Goal: Task Accomplishment & Management: Manage account settings

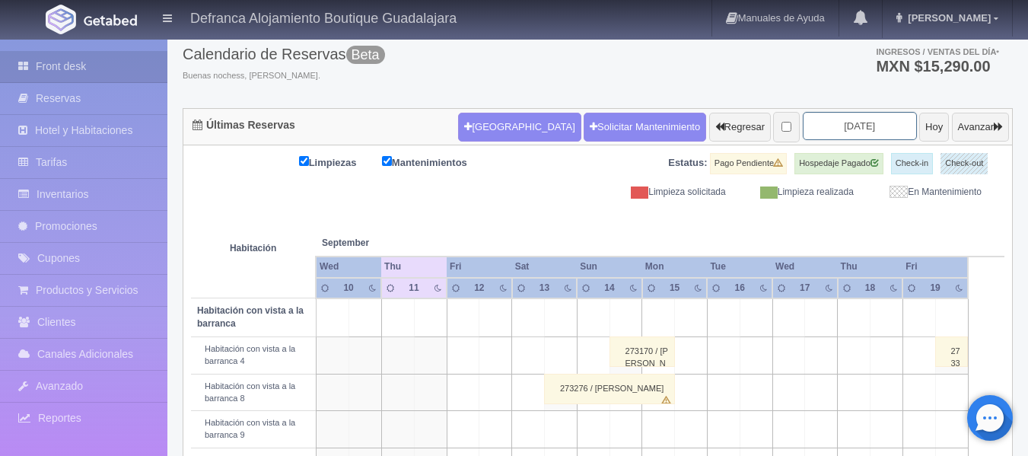
click at [877, 129] on input "[DATE]" at bounding box center [860, 126] width 114 height 28
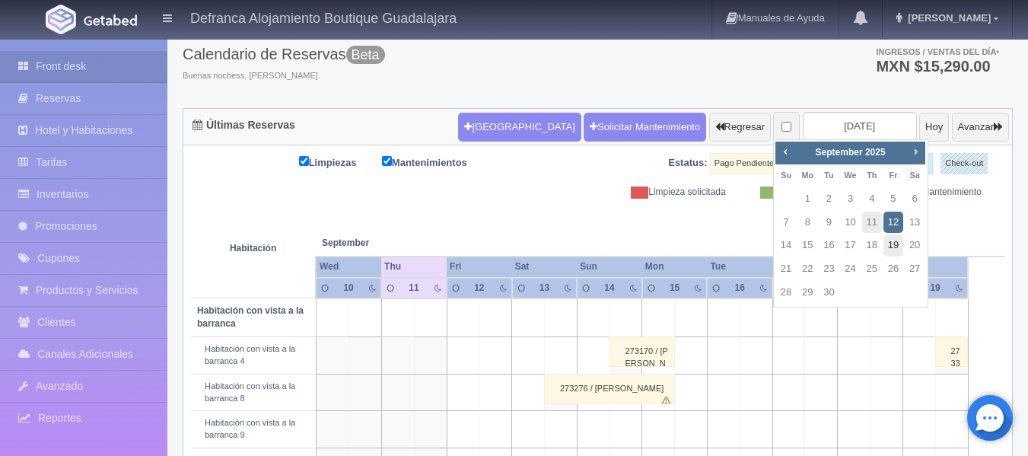
click at [894, 249] on link "19" at bounding box center [894, 245] width 20 height 22
type input "2025-09-19"
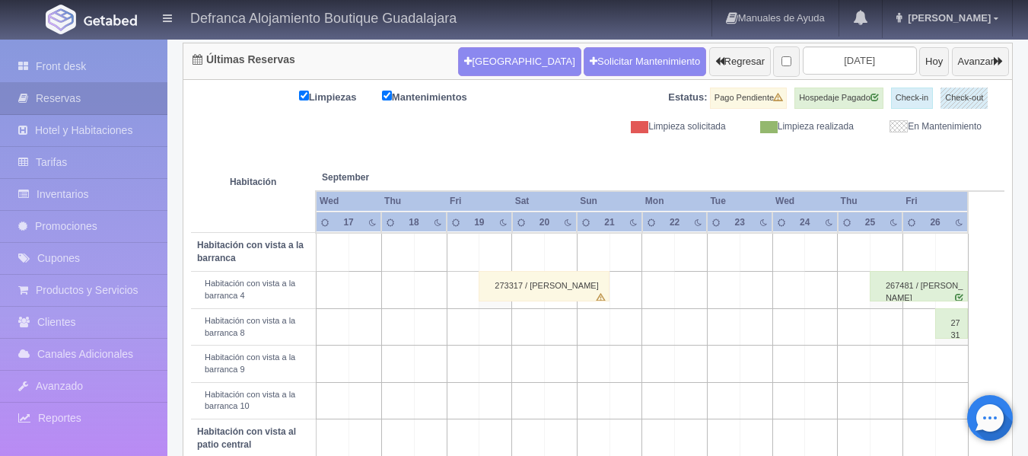
scroll to position [152, 0]
click at [546, 293] on div "273317 / [PERSON_NAME]" at bounding box center [544, 286] width 131 height 30
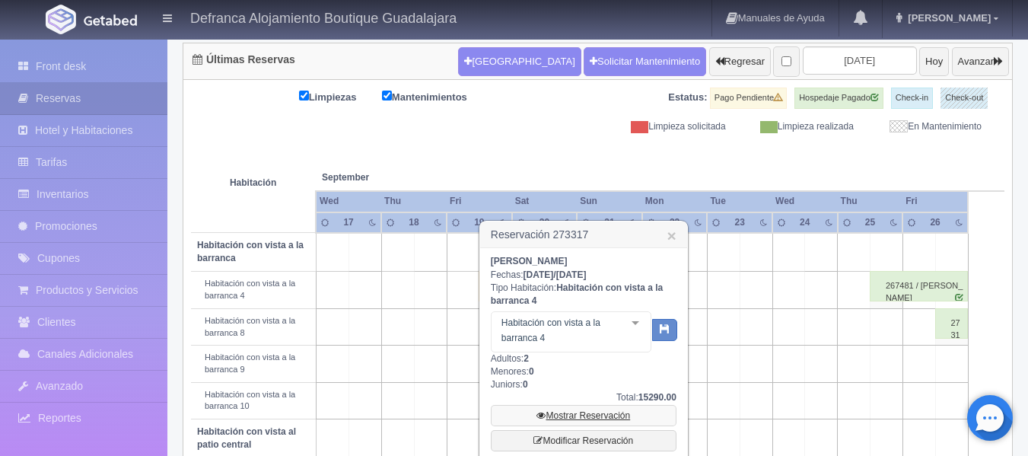
click at [577, 409] on link "Mostrar Reservación" at bounding box center [584, 415] width 186 height 21
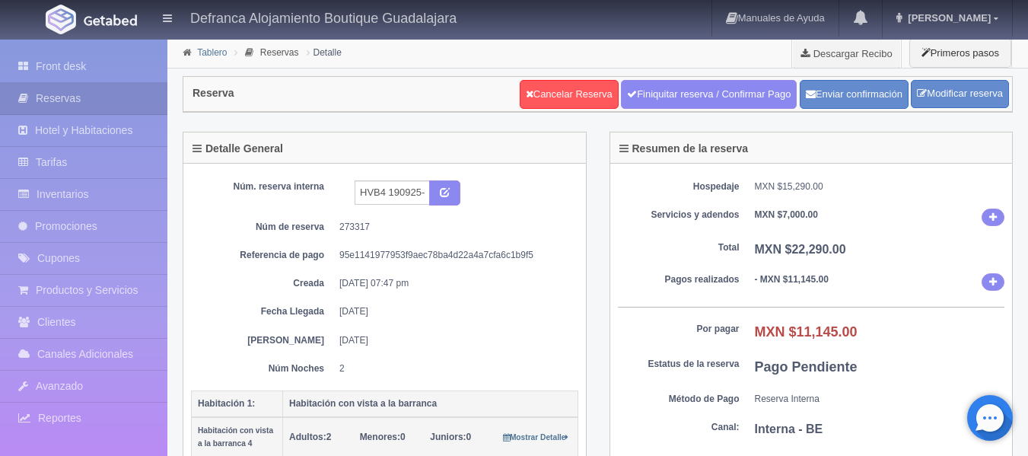
click at [207, 56] on link "Tablero" at bounding box center [212, 52] width 30 height 11
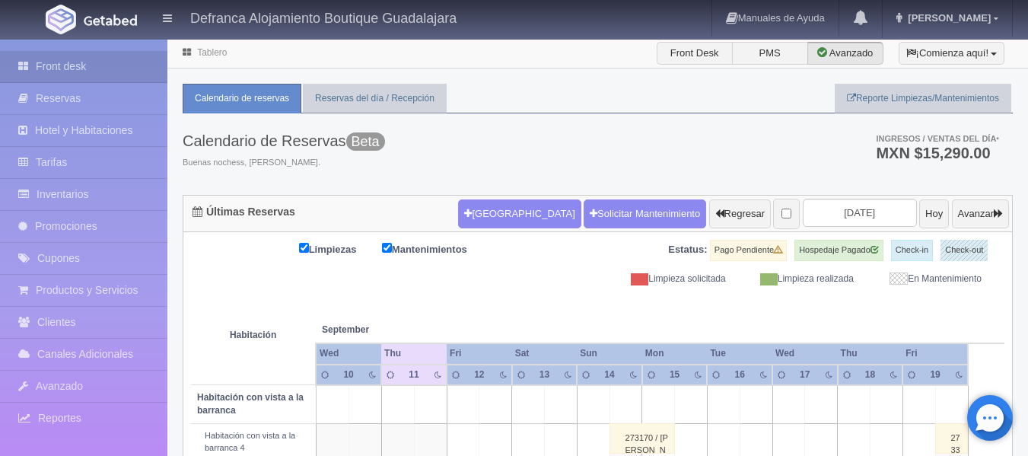
click at [521, 371] on icon at bounding box center [521, 375] width 8 height 8
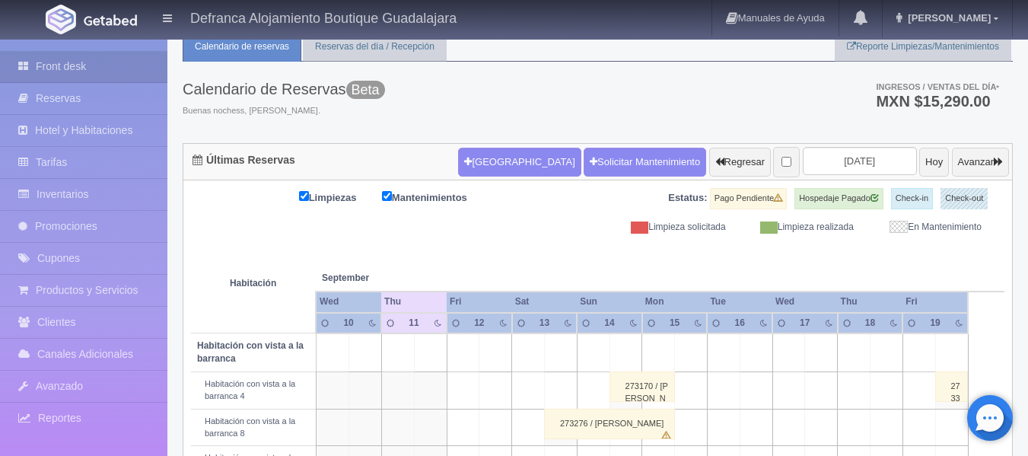
scroll to position [304, 0]
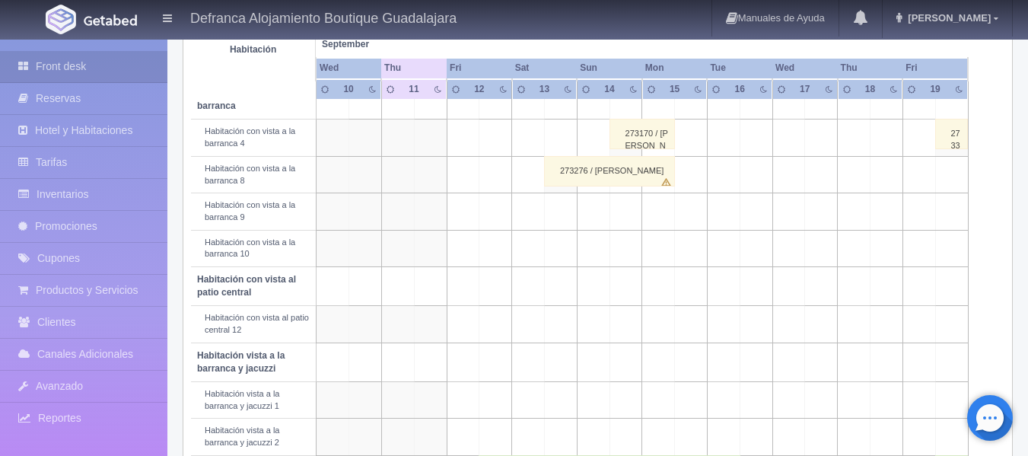
click at [568, 167] on div "273276 / [PERSON_NAME]" at bounding box center [609, 171] width 131 height 30
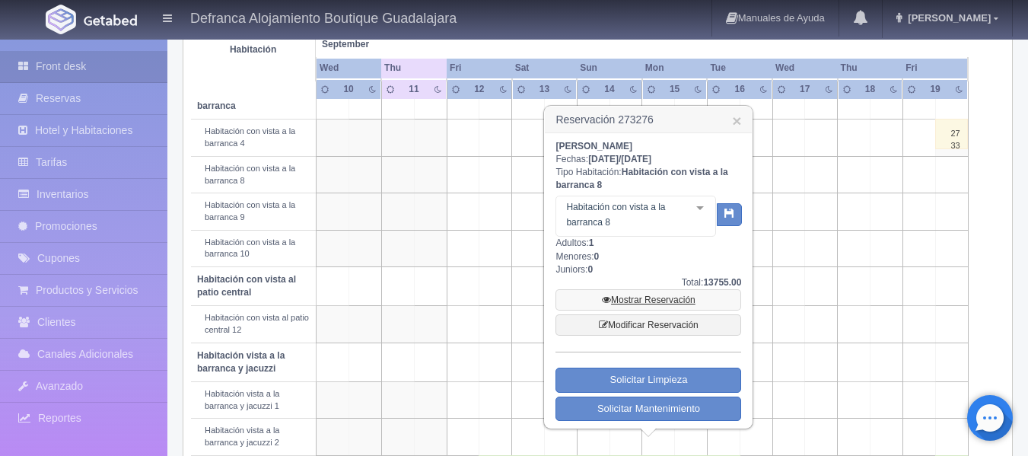
click at [629, 298] on link "Mostrar Reservación" at bounding box center [649, 299] width 186 height 21
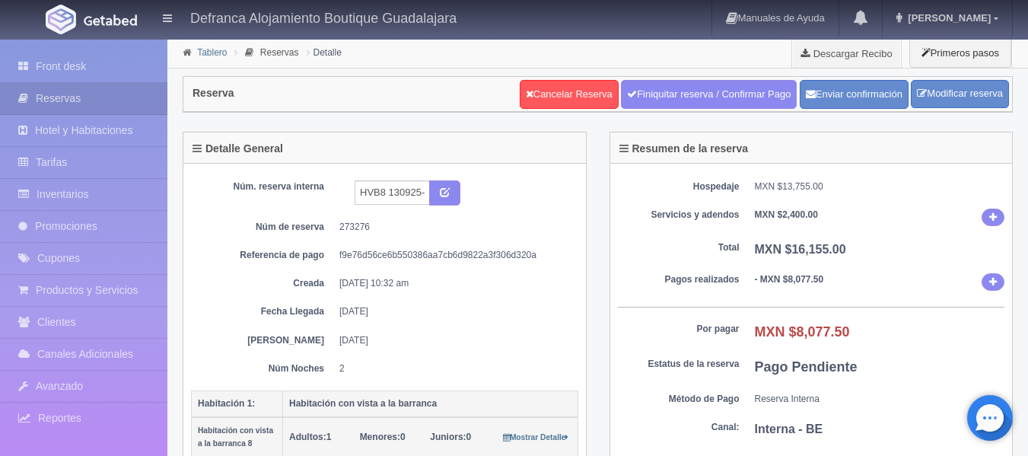
click at [211, 52] on link "Tablero" at bounding box center [212, 52] width 30 height 11
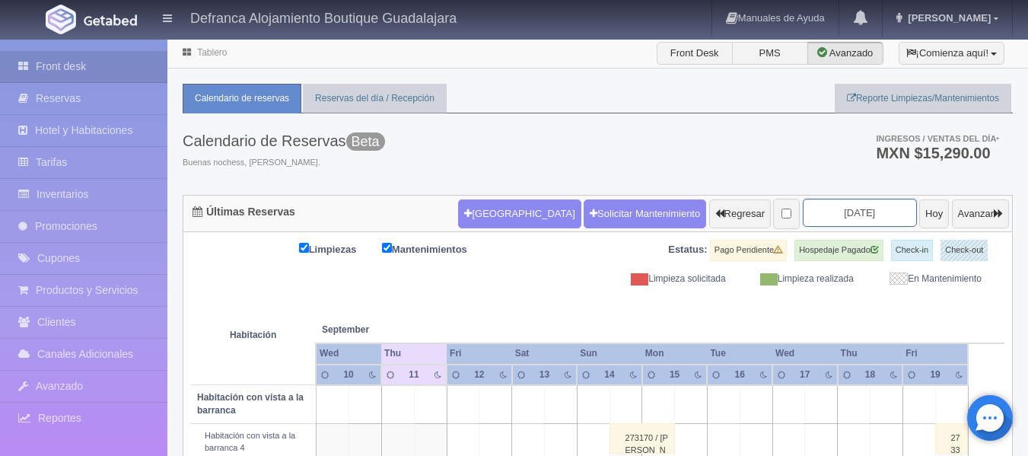
click at [872, 212] on input "2025-09-12" at bounding box center [860, 213] width 114 height 28
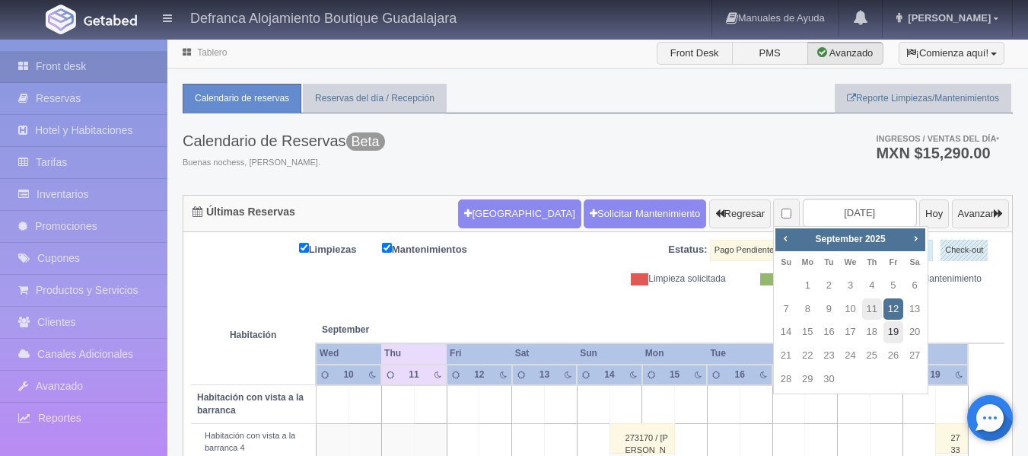
click at [894, 334] on link "19" at bounding box center [894, 332] width 20 height 22
type input "2025-09-19"
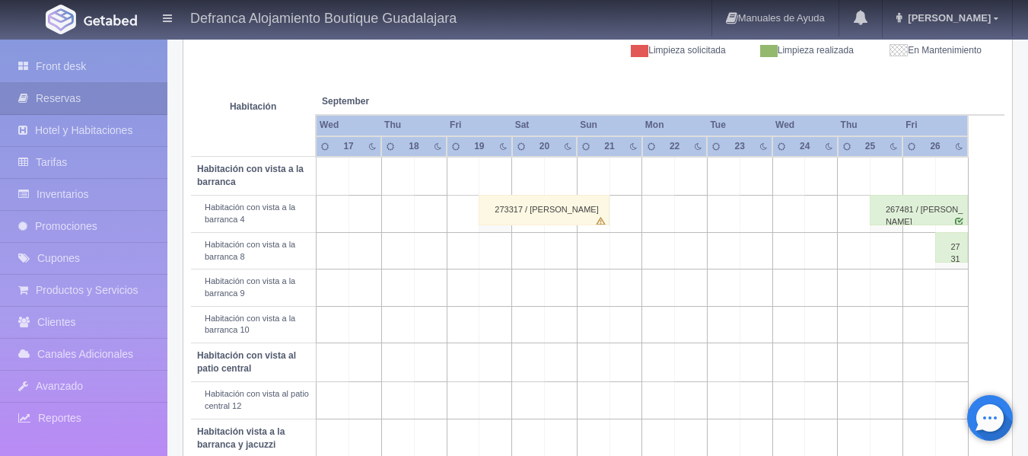
scroll to position [228, 0]
click at [505, 212] on div "273317 / [PERSON_NAME]" at bounding box center [544, 210] width 131 height 30
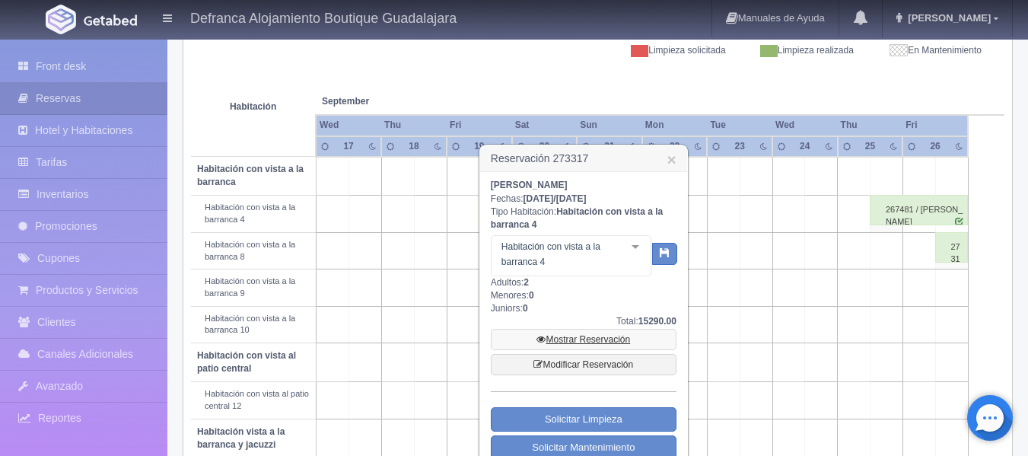
click at [567, 341] on link "Mostrar Reservación" at bounding box center [584, 339] width 186 height 21
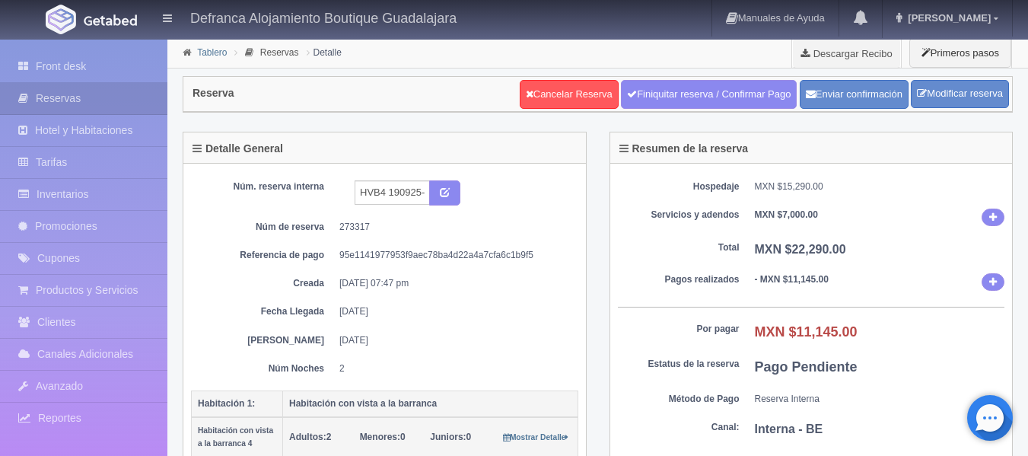
click at [215, 56] on link "Tablero" at bounding box center [212, 52] width 30 height 11
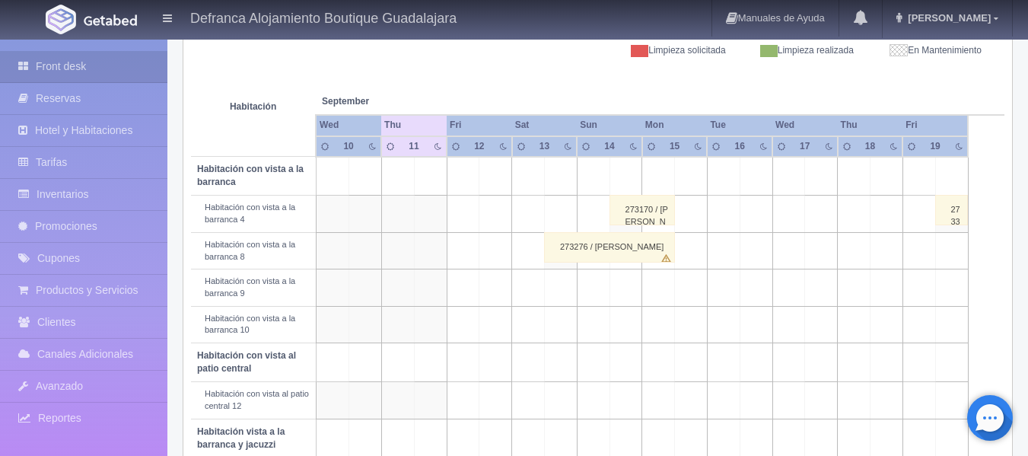
scroll to position [228, 0]
click at [566, 247] on div "273276 / [PERSON_NAME]" at bounding box center [609, 247] width 131 height 30
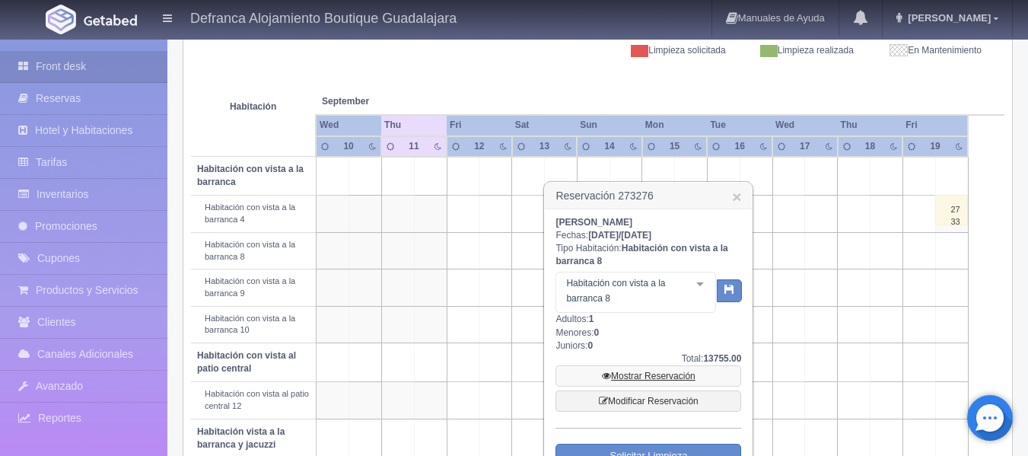
click at [671, 379] on link "Mostrar Reservación" at bounding box center [649, 375] width 186 height 21
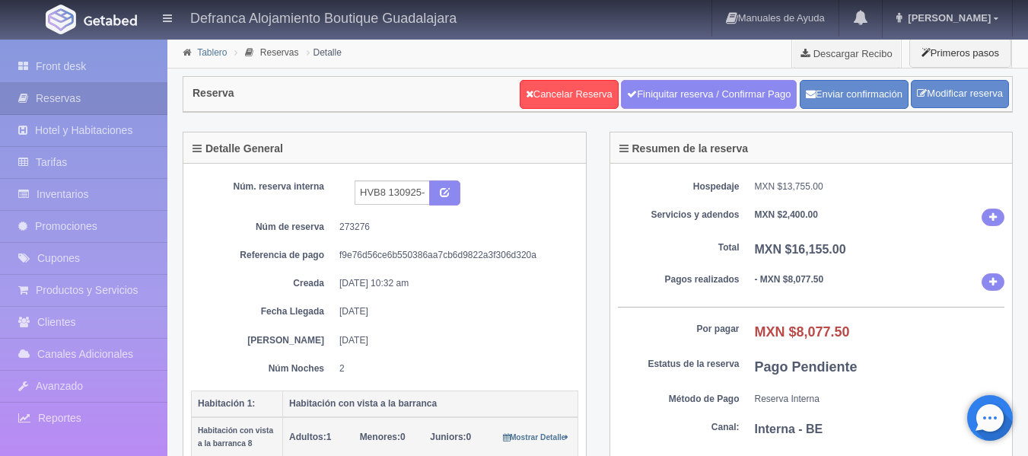
click at [213, 47] on link "Tablero" at bounding box center [212, 52] width 30 height 11
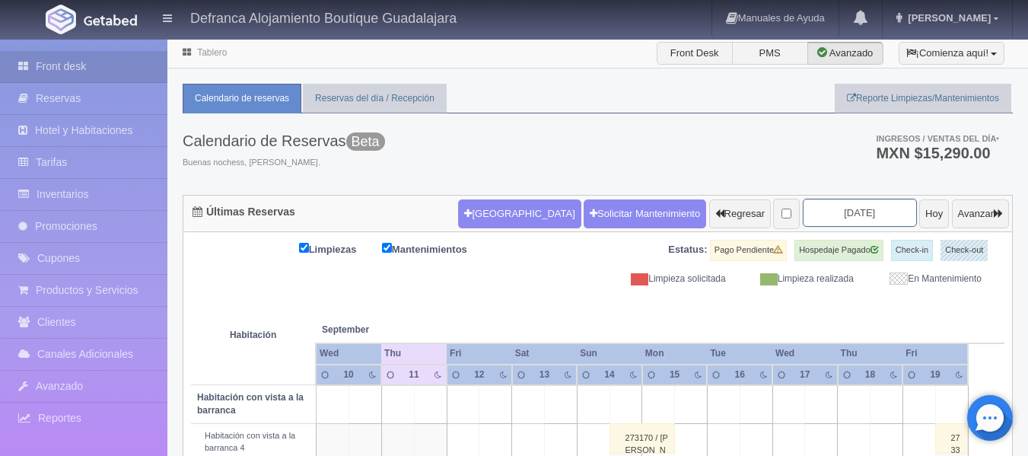
click at [863, 215] on input "2025-09-12" at bounding box center [860, 213] width 114 height 28
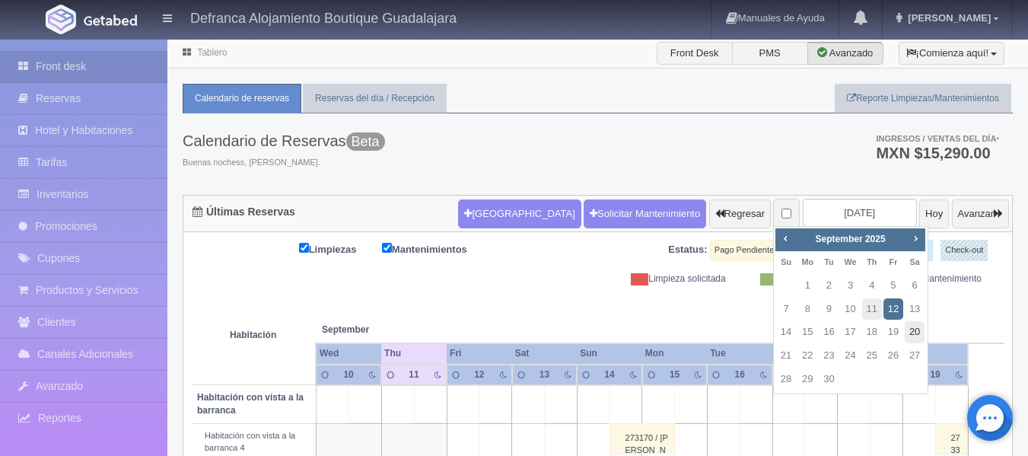
click at [909, 327] on link "20" at bounding box center [915, 332] width 20 height 22
type input "[DATE]"
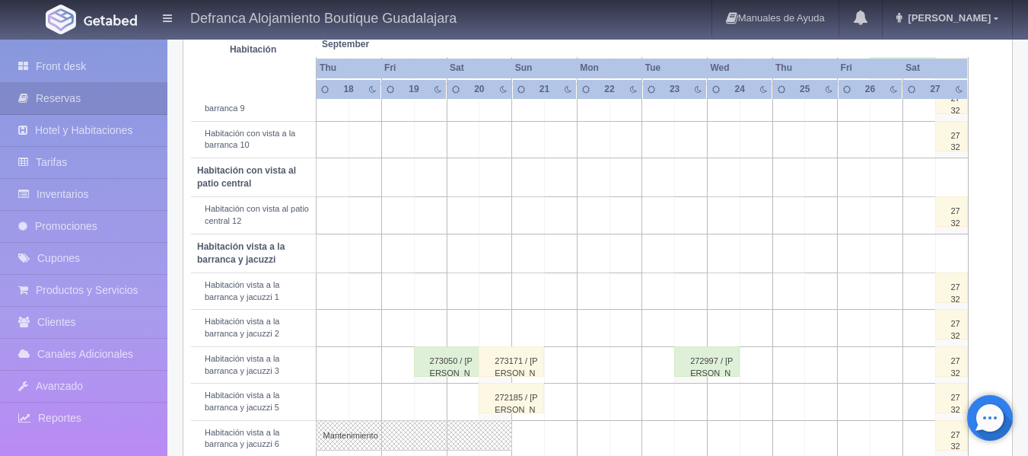
scroll to position [495, 0]
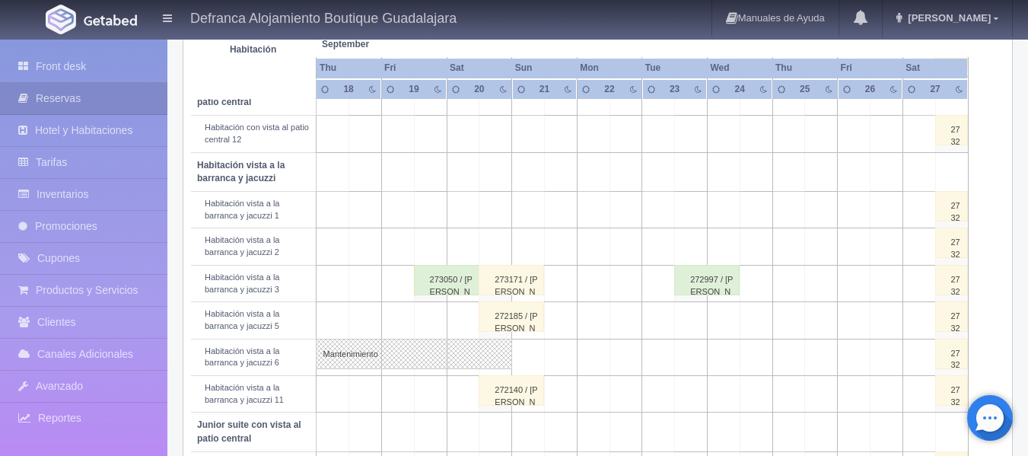
click at [496, 247] on td at bounding box center [495, 246] width 33 height 37
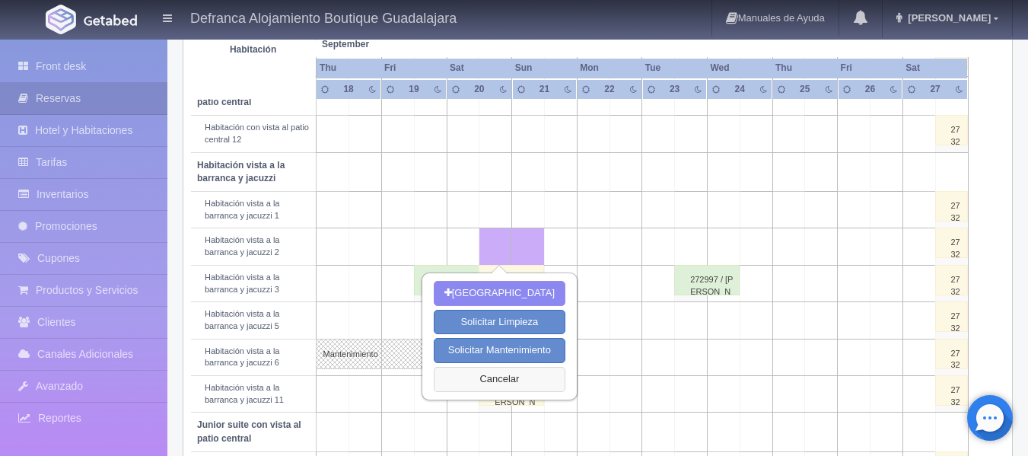
click at [510, 380] on button "Cancelar" at bounding box center [500, 379] width 132 height 25
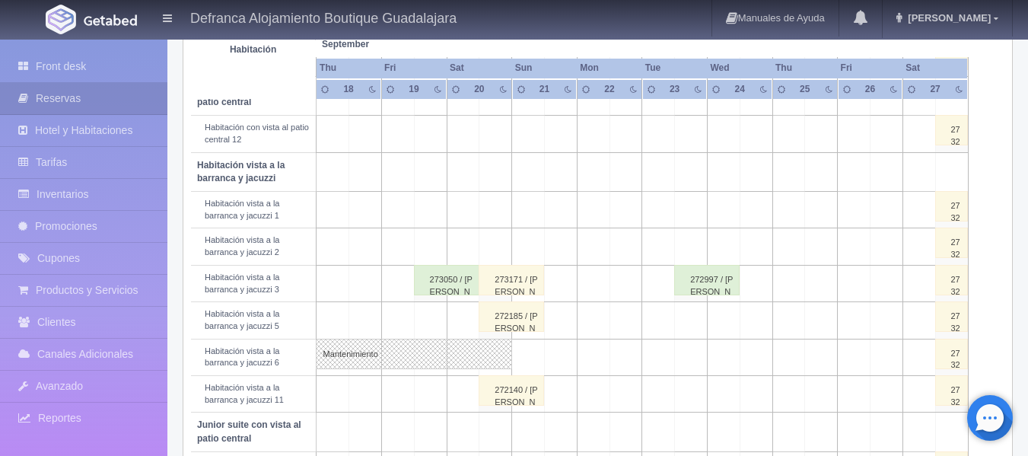
click at [514, 329] on div "272185 / [PERSON_NAME]" at bounding box center [511, 316] width 65 height 30
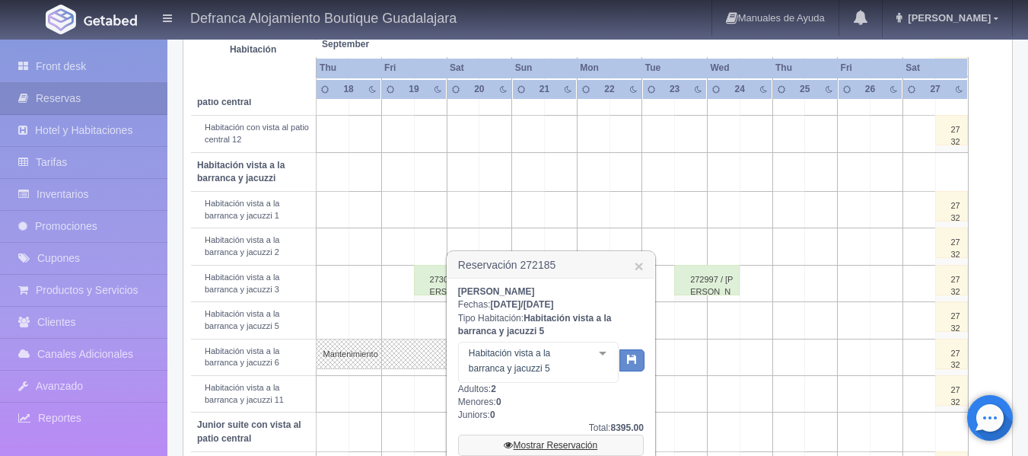
click at [536, 448] on link "Mostrar Reservación" at bounding box center [551, 445] width 186 height 21
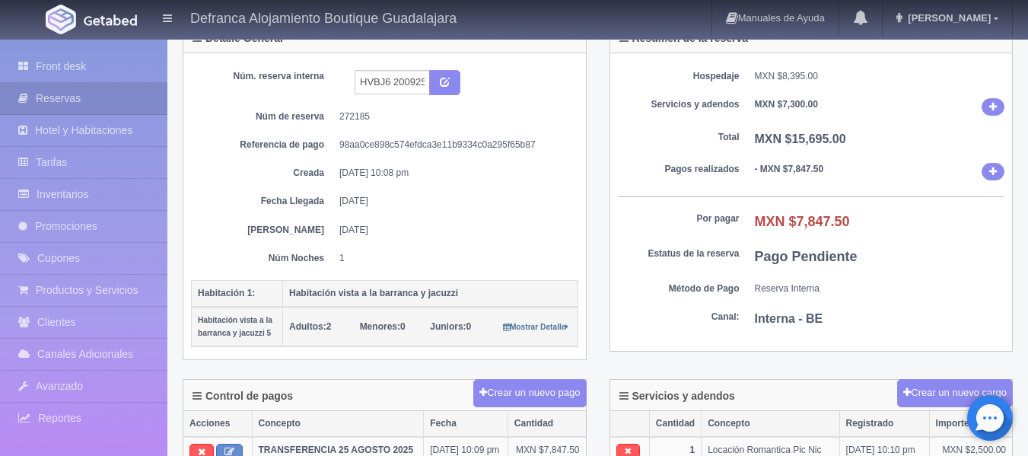
scroll to position [76, 0]
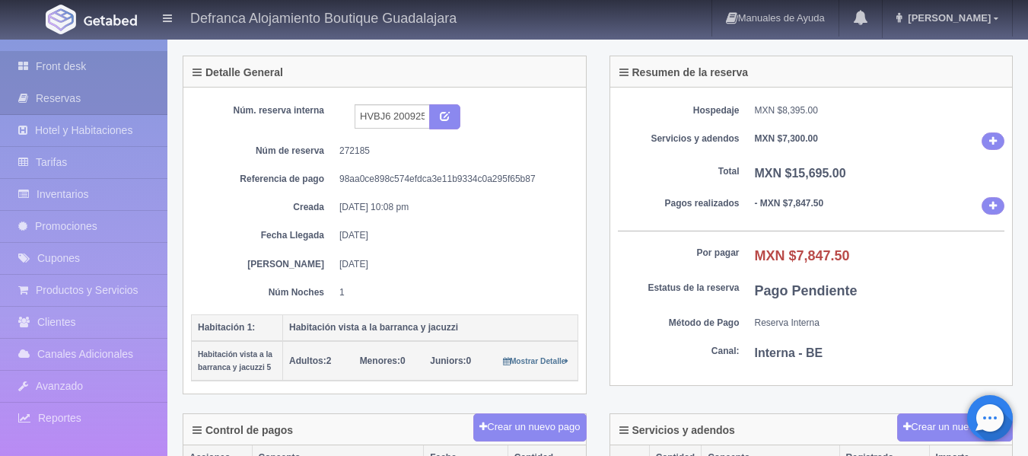
click at [84, 66] on link "Front desk" at bounding box center [83, 66] width 167 height 31
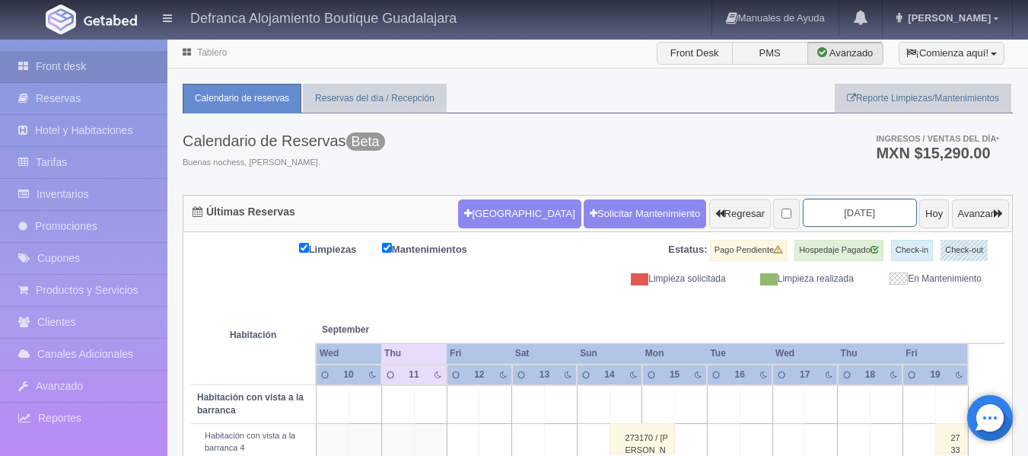
click at [864, 206] on input "2025-09-12" at bounding box center [860, 213] width 114 height 28
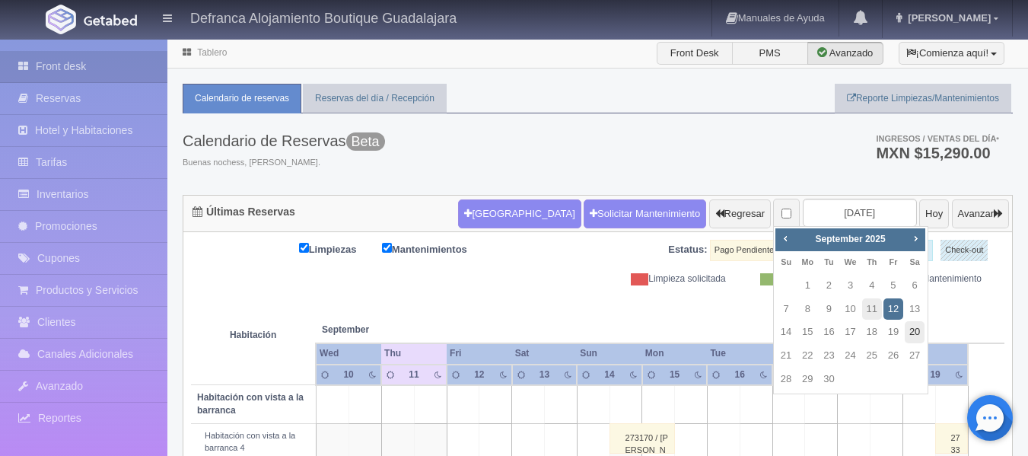
click at [914, 331] on link "20" at bounding box center [915, 332] width 20 height 22
type input "[DATE]"
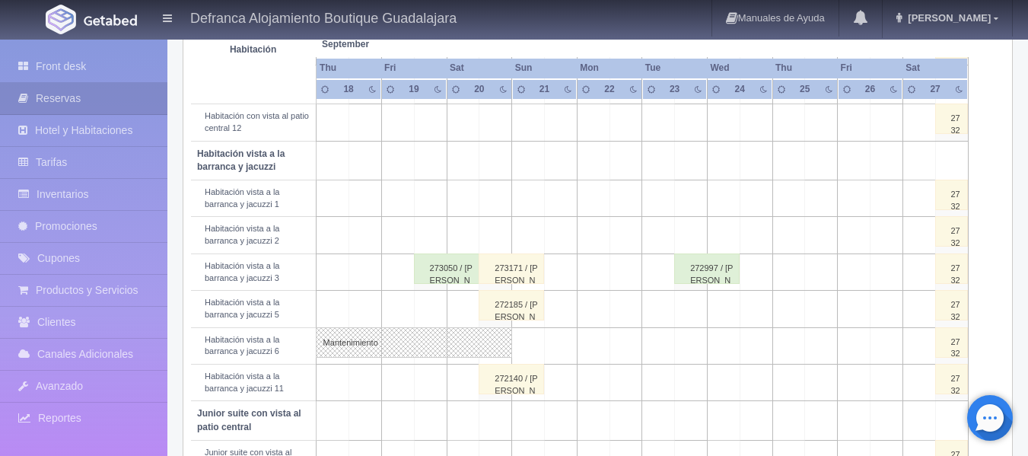
scroll to position [533, 0]
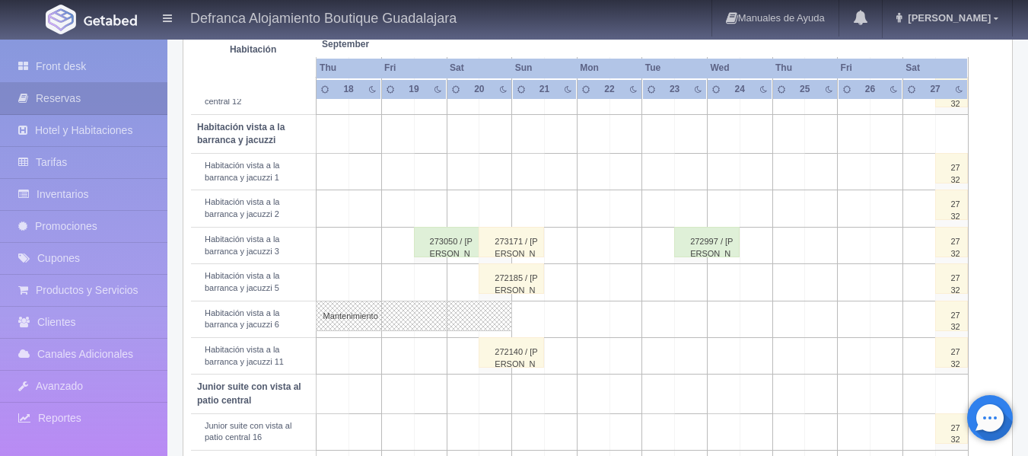
click at [524, 250] on div "273171 / [PERSON_NAME]" at bounding box center [511, 242] width 65 height 30
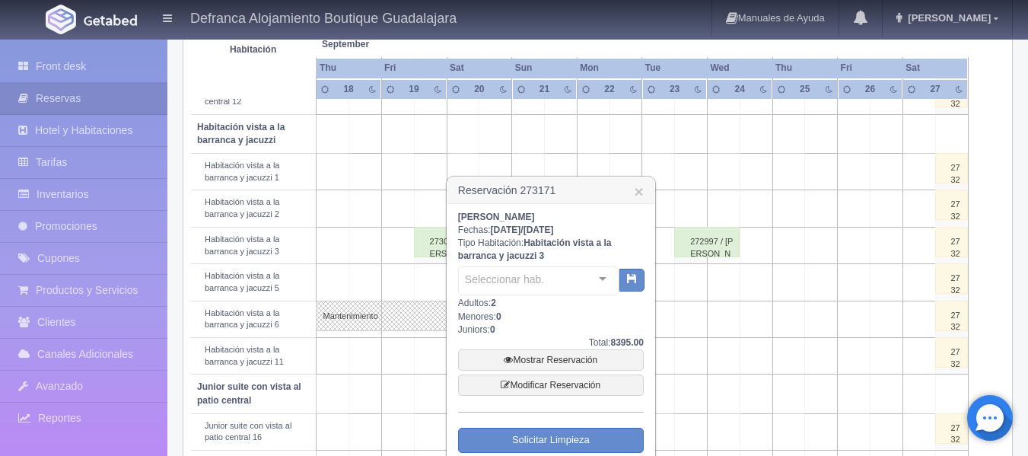
click at [524, 250] on div "[PERSON_NAME] Fechas: [DATE] / [DATE] Tipo Habitación: Habitación vista a la ba…" at bounding box center [551, 346] width 186 height 270
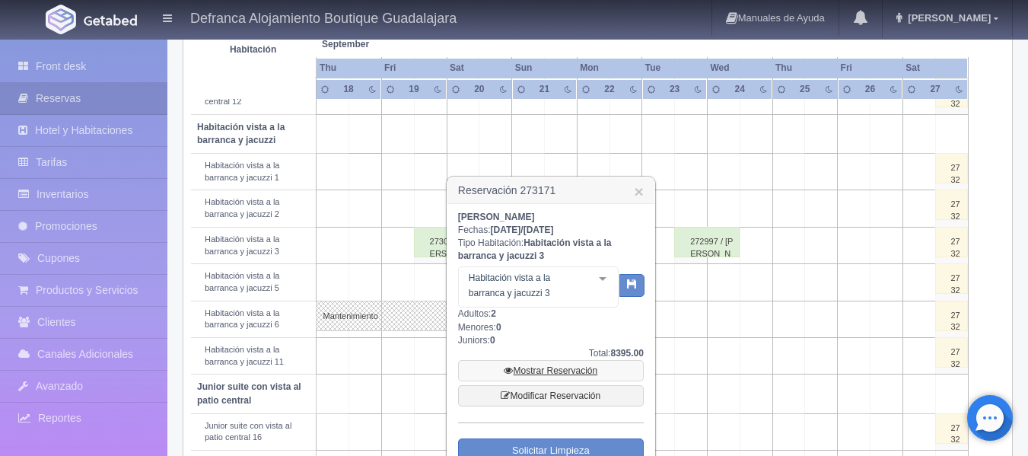
click at [549, 371] on link "Mostrar Reservación" at bounding box center [551, 370] width 186 height 21
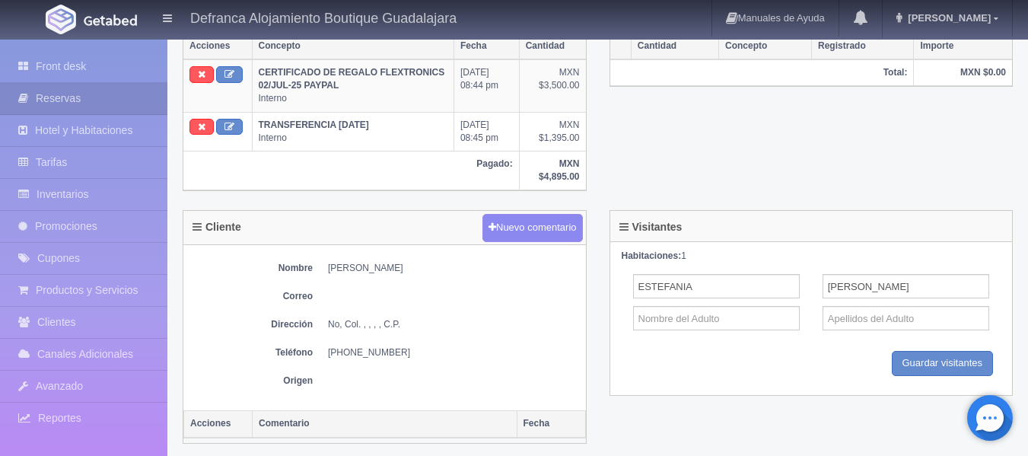
scroll to position [533, 0]
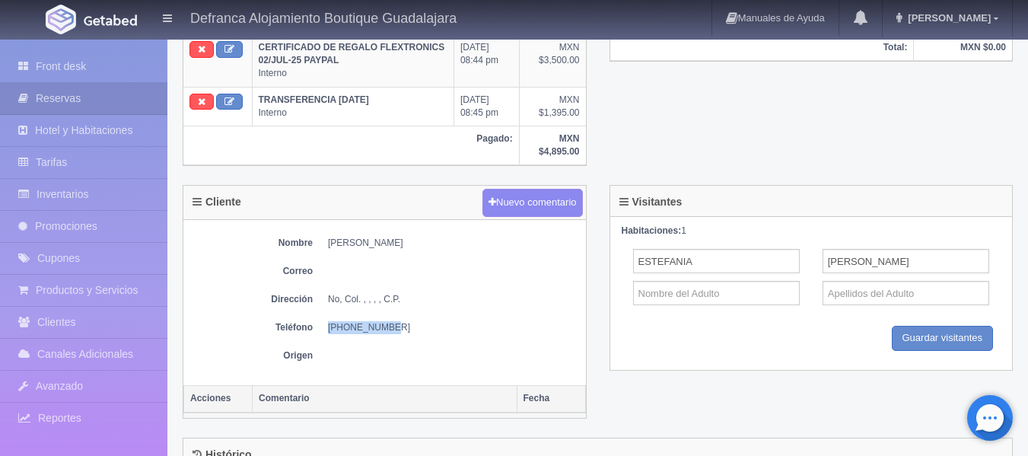
drag, startPoint x: 329, startPoint y: 325, endPoint x: 385, endPoint y: 326, distance: 56.3
click at [385, 326] on dd "[PHONE_NUMBER]" at bounding box center [453, 327] width 250 height 13
copy dd "[PHONE_NUMBER]"
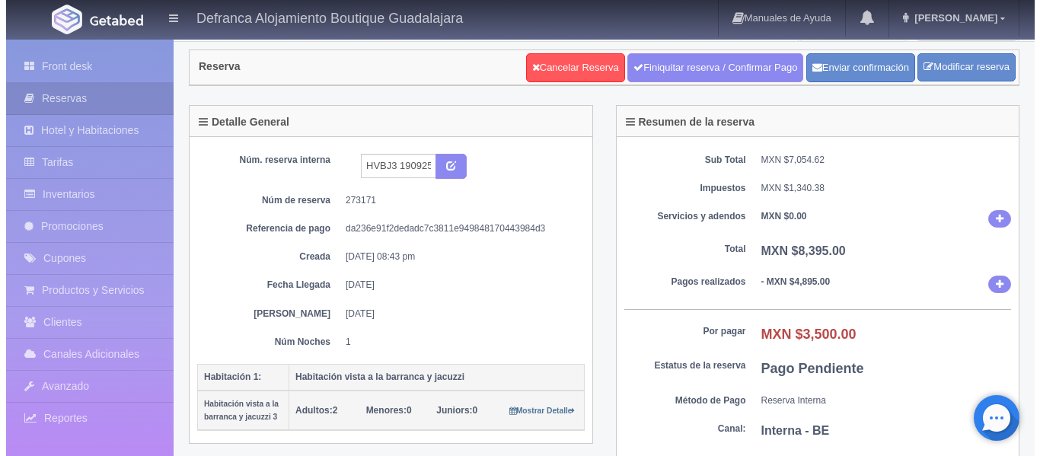
scroll to position [0, 0]
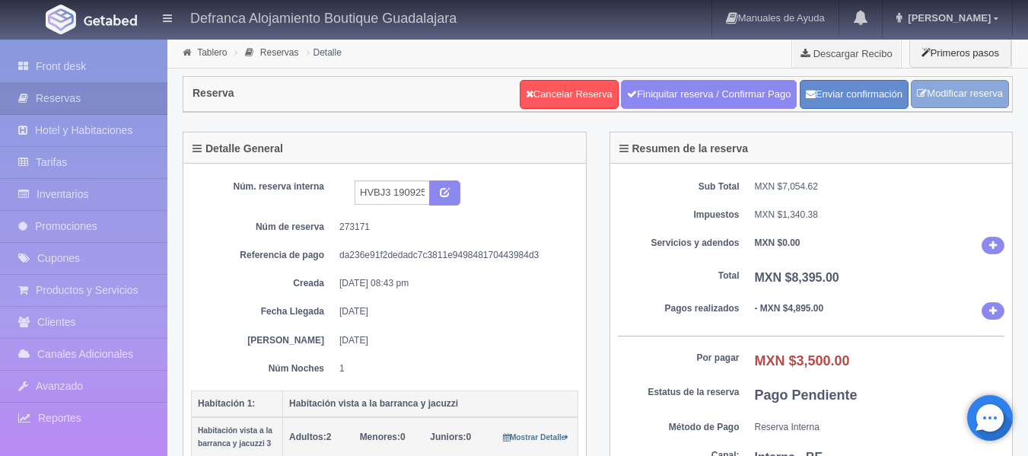
click at [931, 97] on link "Modificar reserva" at bounding box center [960, 94] width 98 height 28
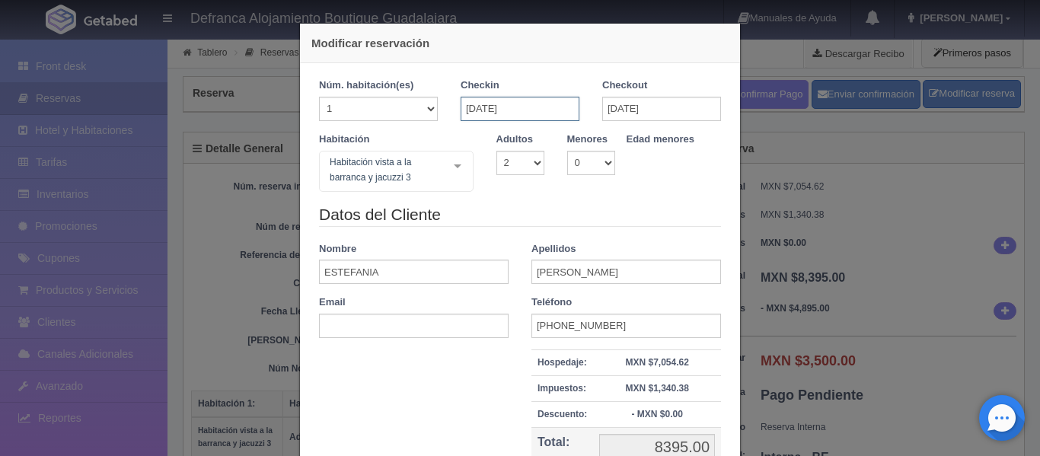
click at [531, 106] on input "[DATE]" at bounding box center [519, 109] width 119 height 24
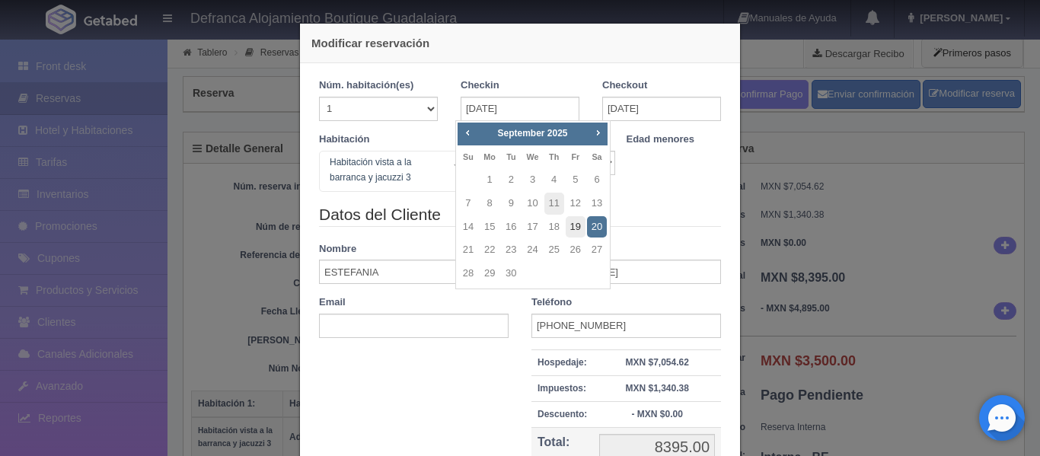
click at [572, 224] on link "19" at bounding box center [575, 227] width 20 height 22
type input "[DATE]"
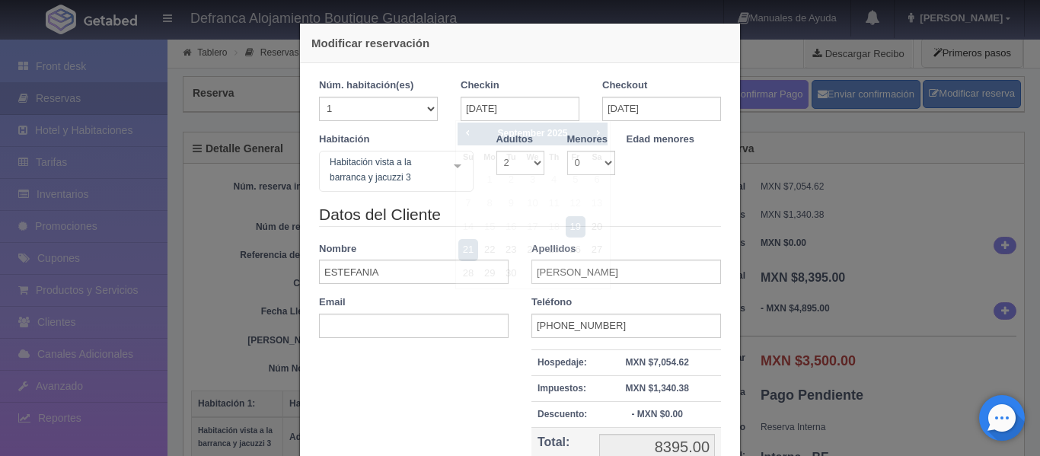
checkbox input "false"
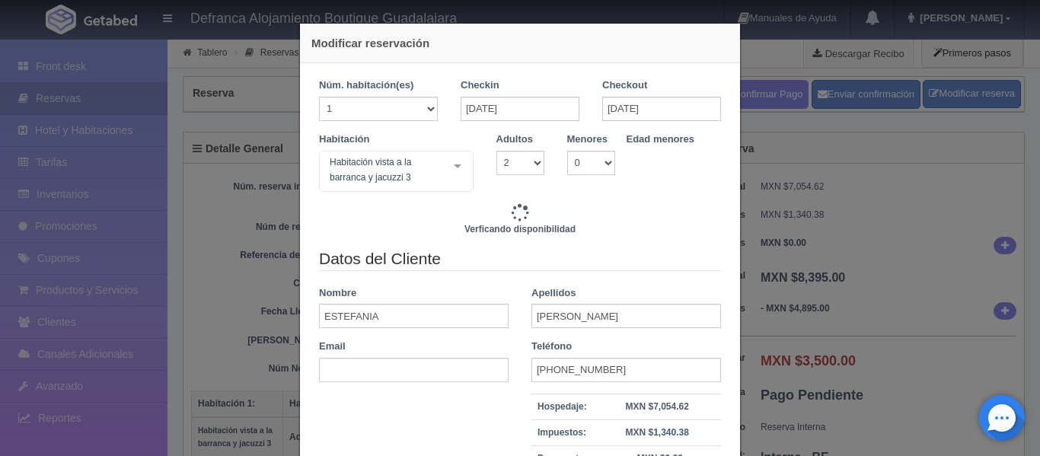
type input "16790.00"
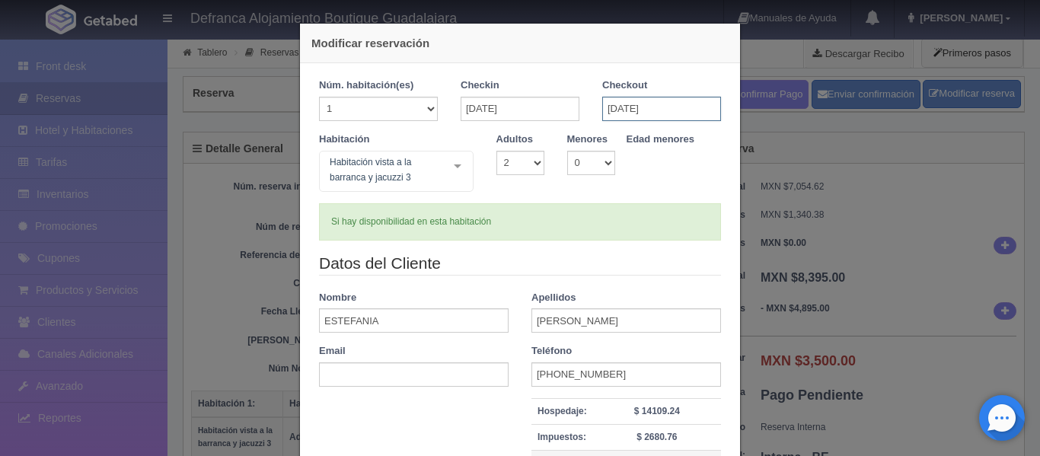
click at [674, 106] on input "21-09-2025" at bounding box center [661, 109] width 119 height 24
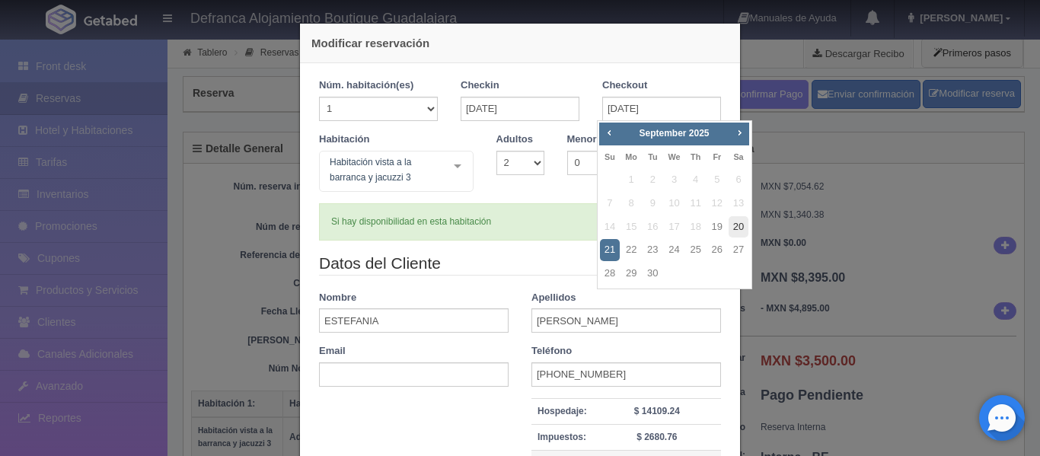
click at [740, 223] on link "20" at bounding box center [738, 227] width 20 height 22
type input "20-09-2025"
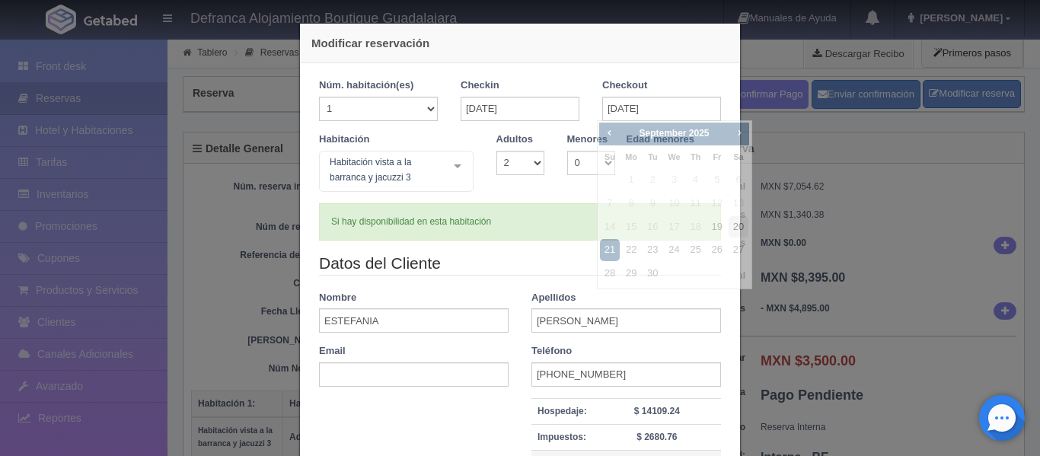
checkbox input "false"
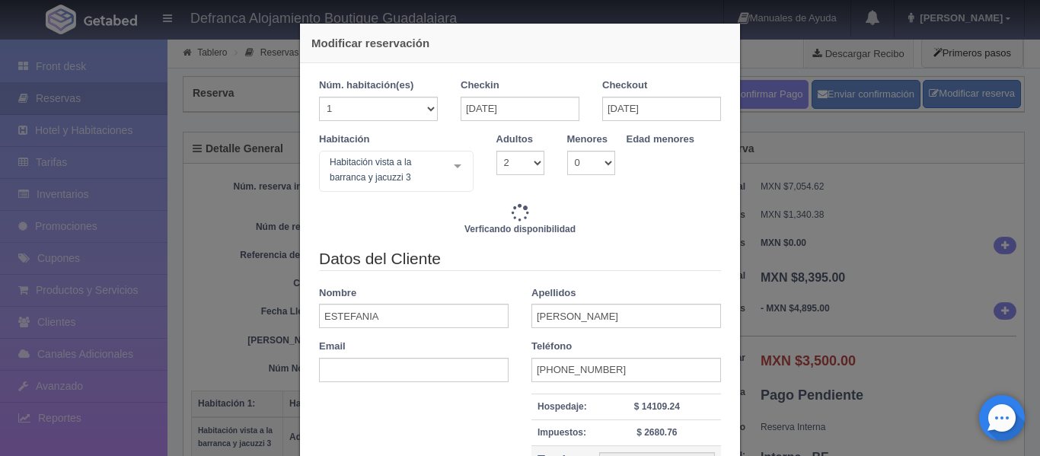
type input "8395.00"
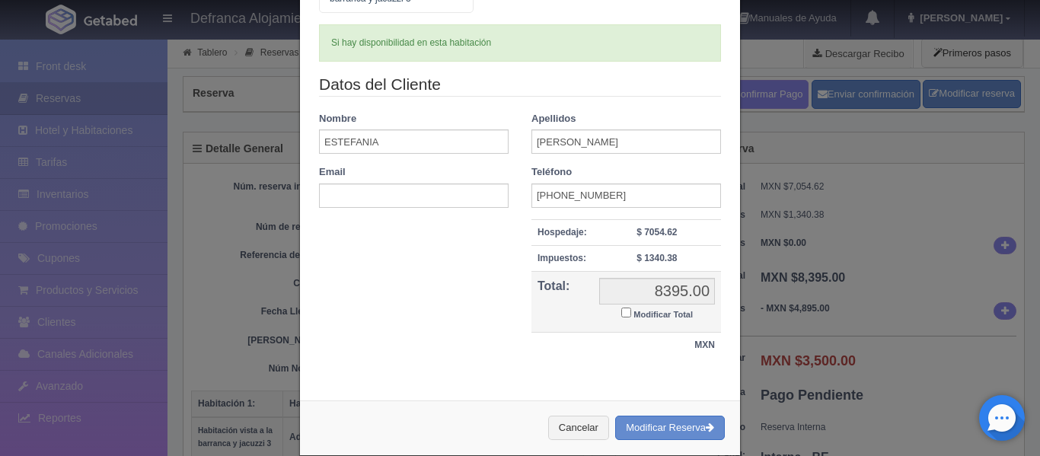
scroll to position [202, 0]
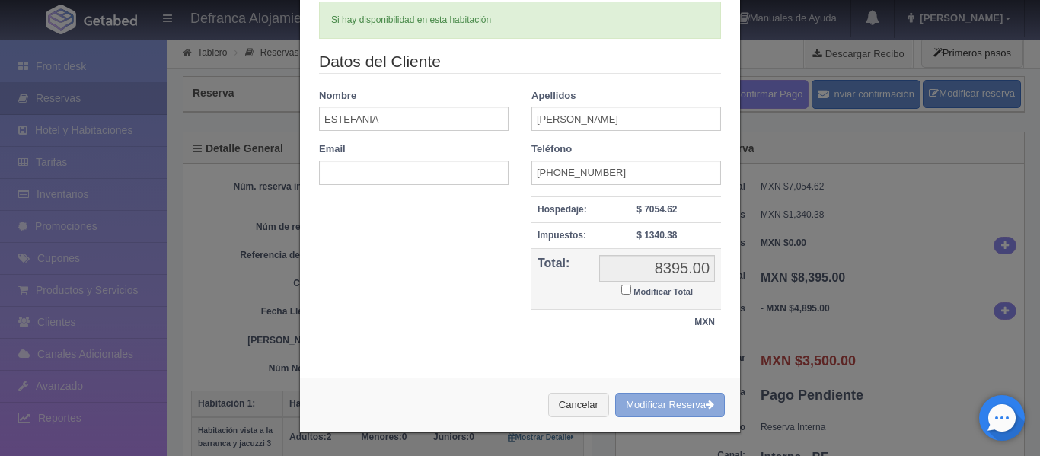
click at [657, 405] on button "Modificar Reserva" at bounding box center [670, 405] width 110 height 25
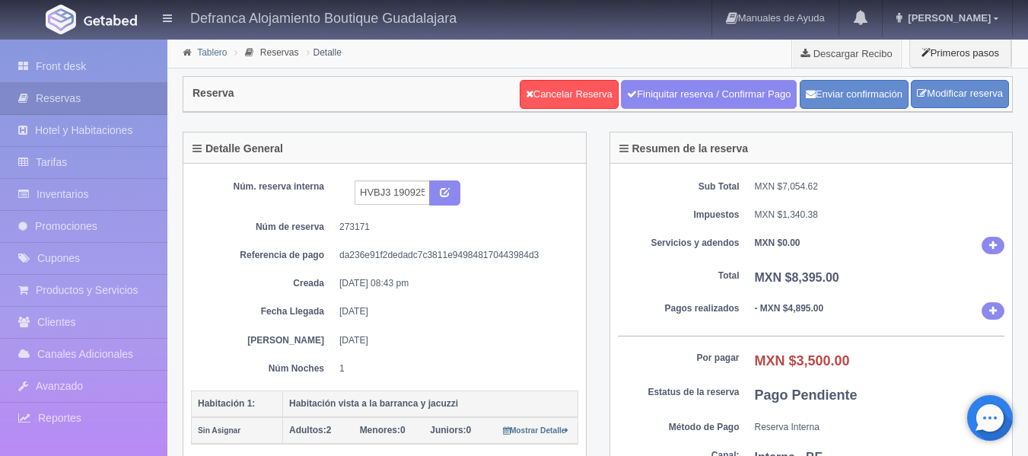
click at [215, 51] on link "Tablero" at bounding box center [212, 52] width 30 height 11
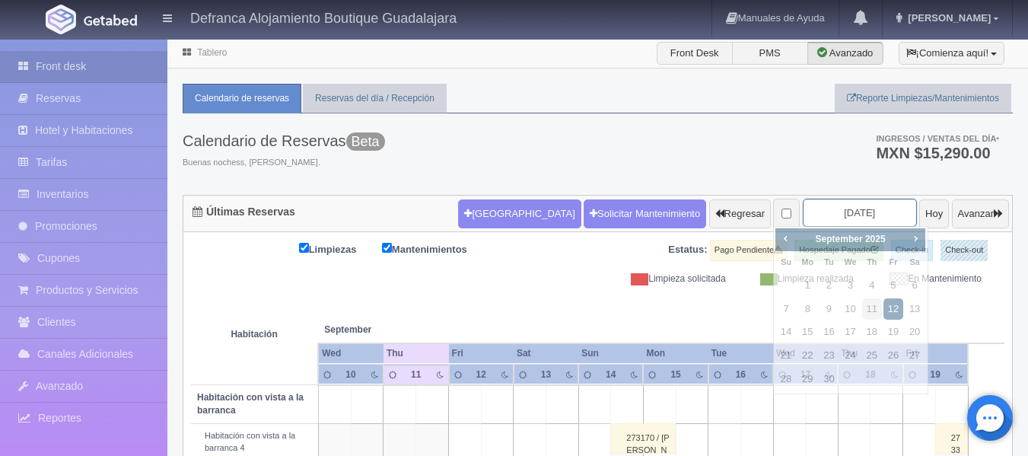
click at [861, 212] on input "[DATE]" at bounding box center [860, 213] width 114 height 28
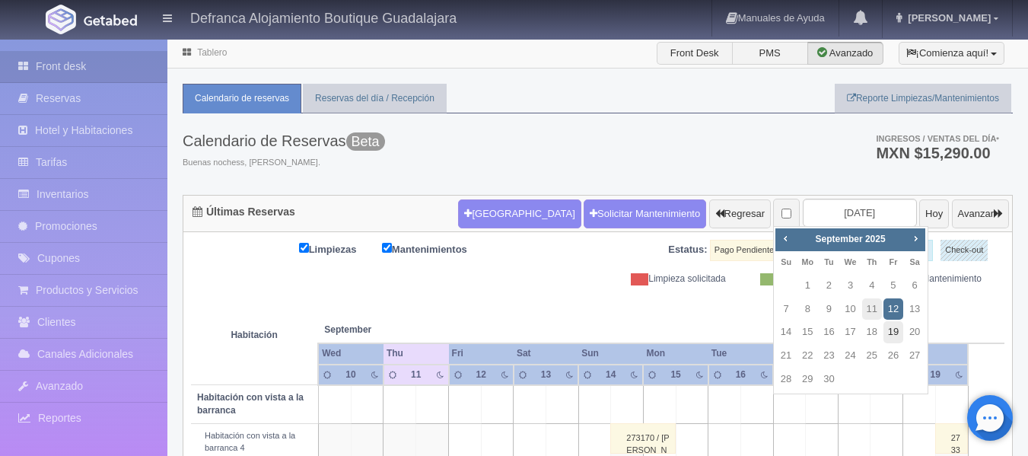
click at [896, 331] on link "19" at bounding box center [894, 332] width 20 height 22
type input "2025-09-19"
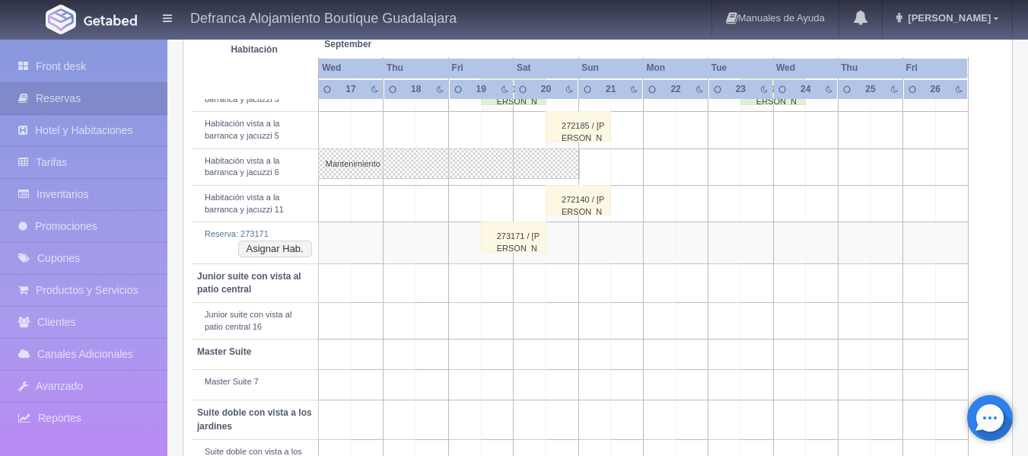
scroll to position [685, 0]
click at [273, 247] on button "Asignar Hab." at bounding box center [275, 248] width 74 height 17
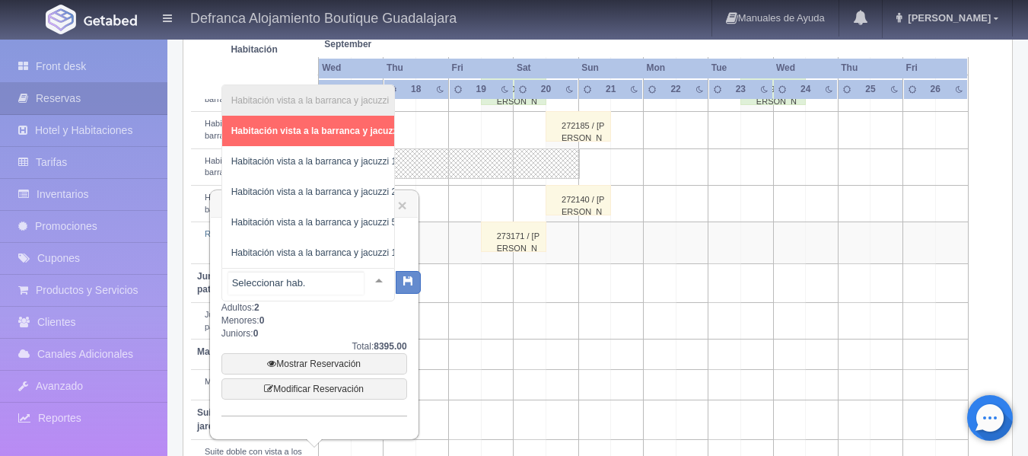
click at [367, 282] on div at bounding box center [379, 280] width 30 height 23
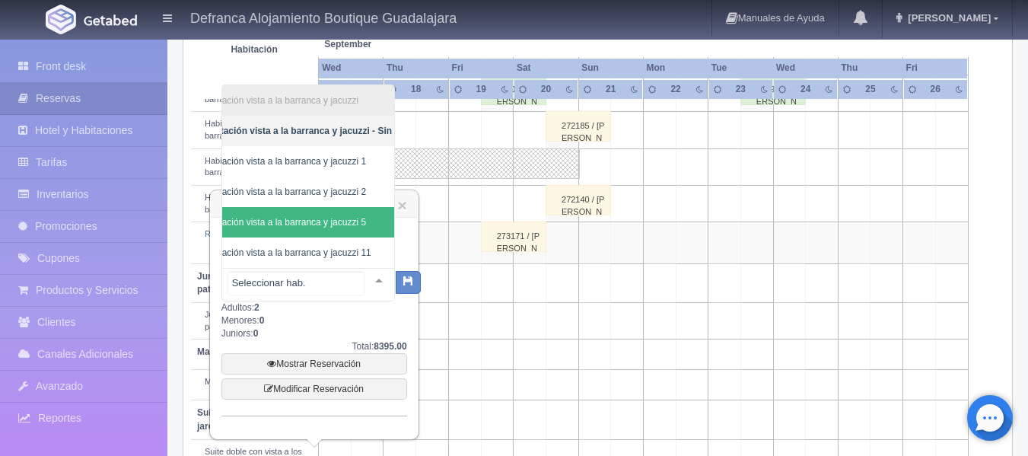
click at [379, 212] on span "Habitación vista a la barranca y jacuzzi 5" at bounding box center [314, 222] width 244 height 30
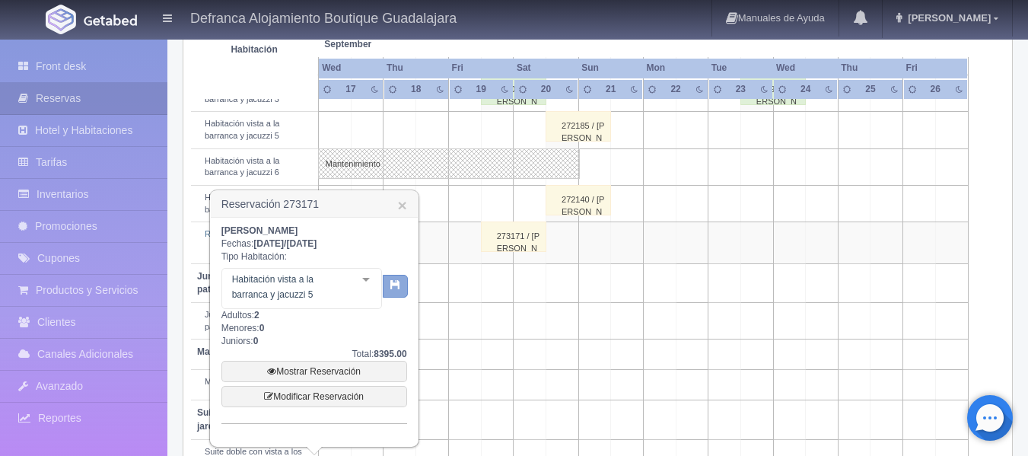
click at [391, 285] on icon "button" at bounding box center [395, 284] width 10 height 10
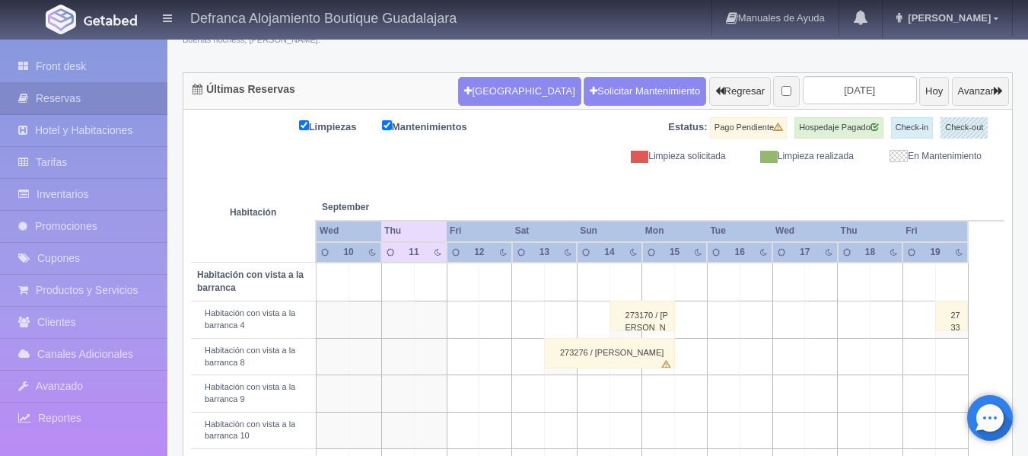
scroll to position [37, 0]
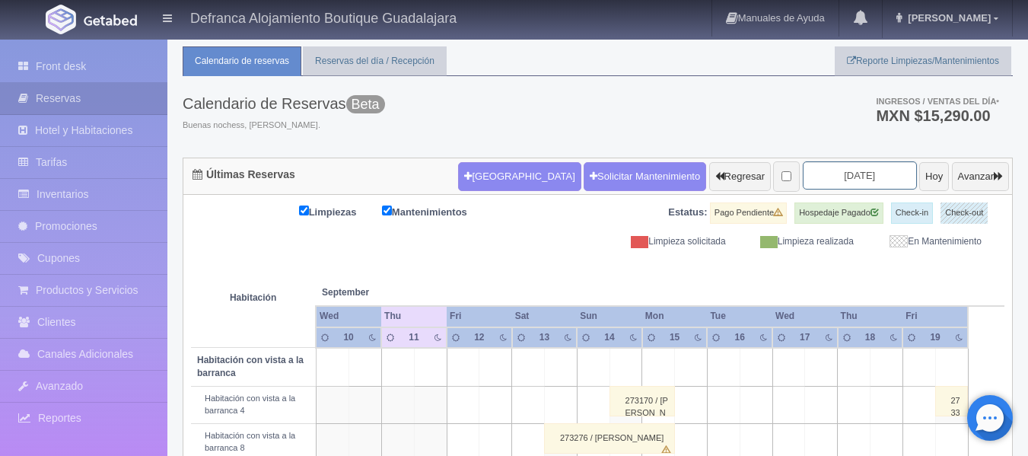
click at [862, 170] on input "[DATE]" at bounding box center [860, 175] width 114 height 28
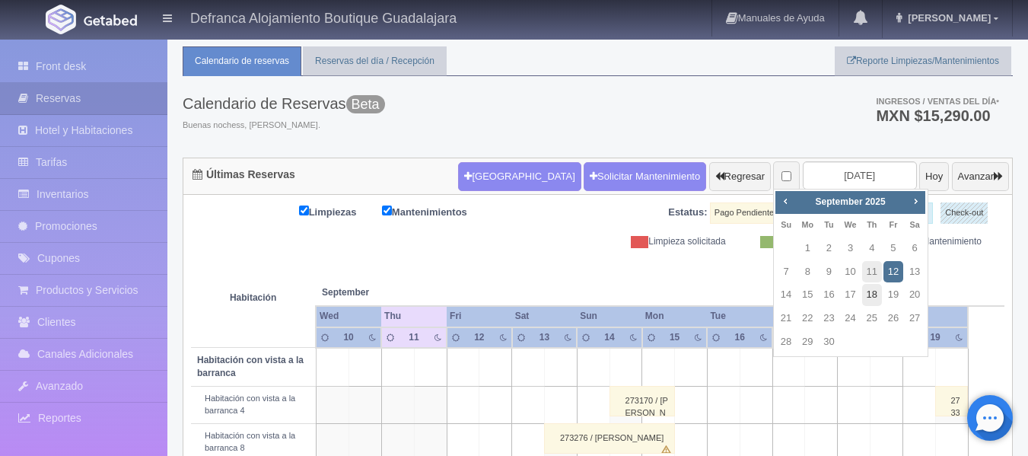
click at [869, 291] on link "18" at bounding box center [872, 295] width 20 height 22
type input "[DATE]"
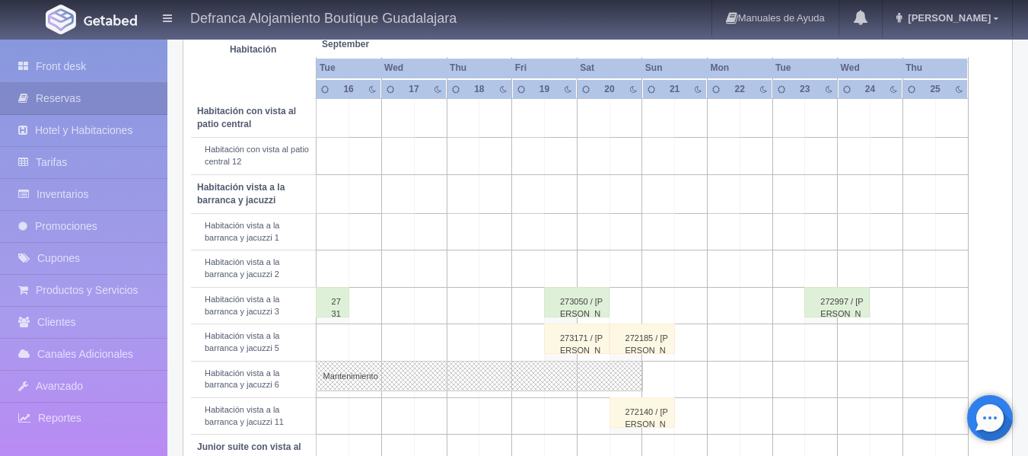
scroll to position [533, 0]
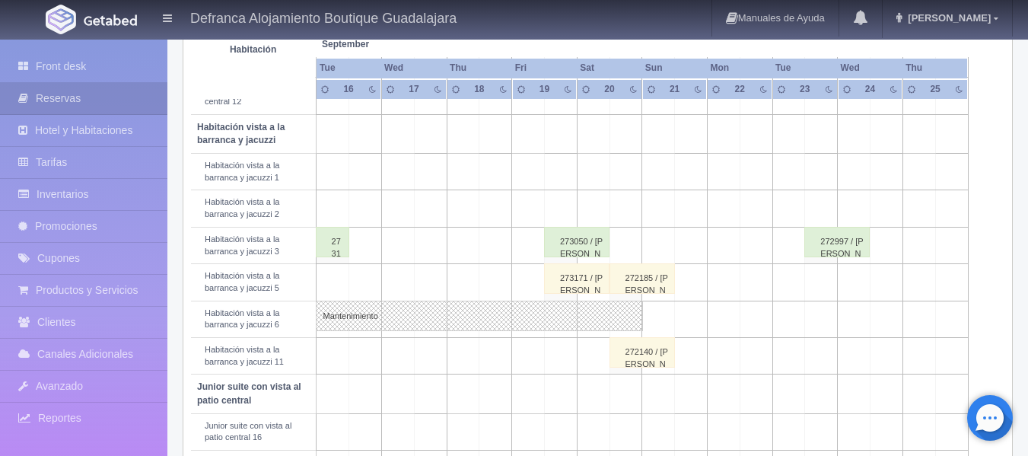
click at [654, 288] on div "272185 / [PERSON_NAME]" at bounding box center [642, 278] width 65 height 30
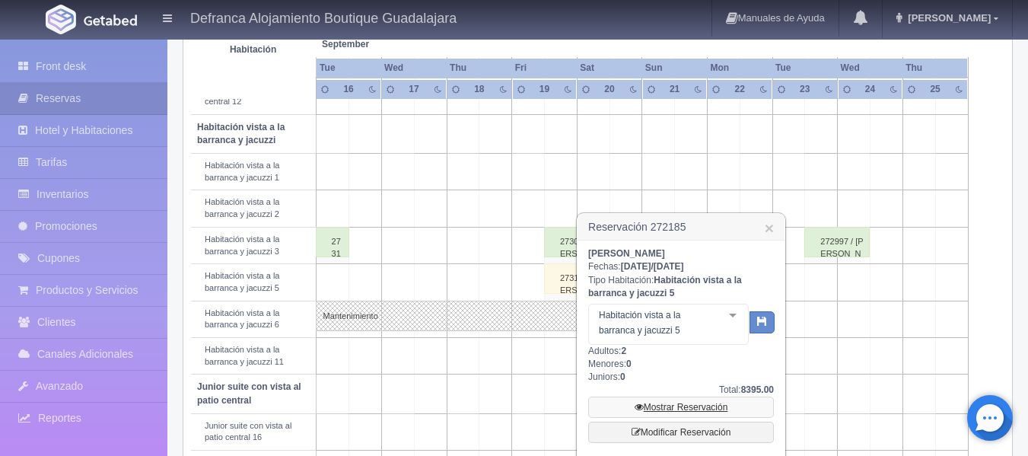
click at [682, 409] on link "Mostrar Reservación" at bounding box center [681, 406] width 186 height 21
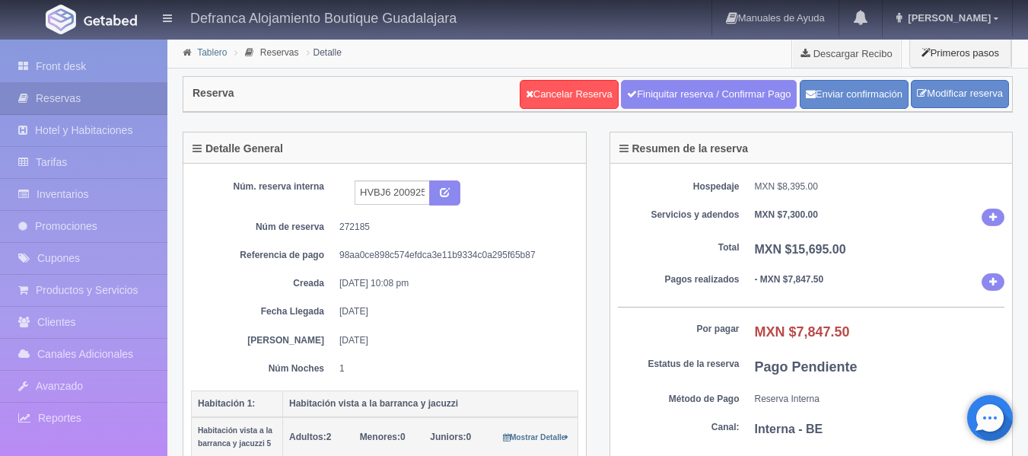
click at [205, 47] on link "Tablero" at bounding box center [212, 52] width 30 height 11
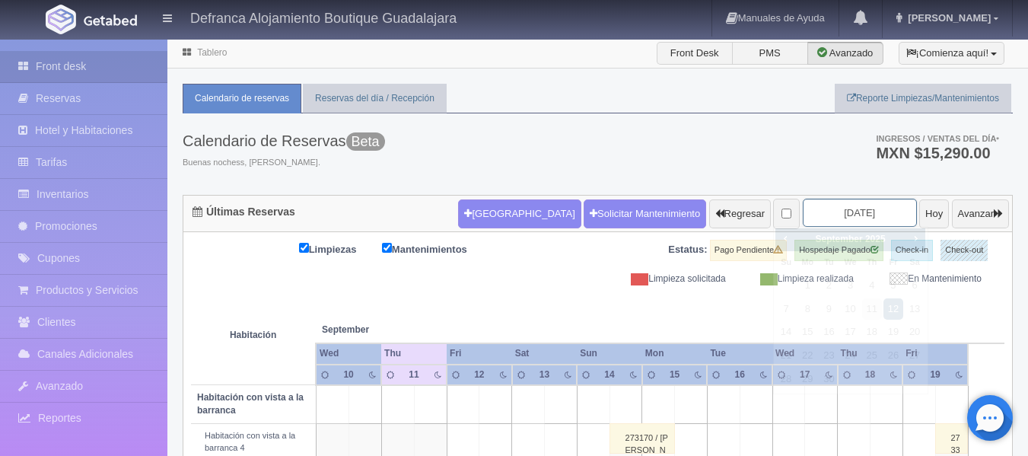
click at [858, 215] on input "[DATE]" at bounding box center [860, 213] width 114 height 28
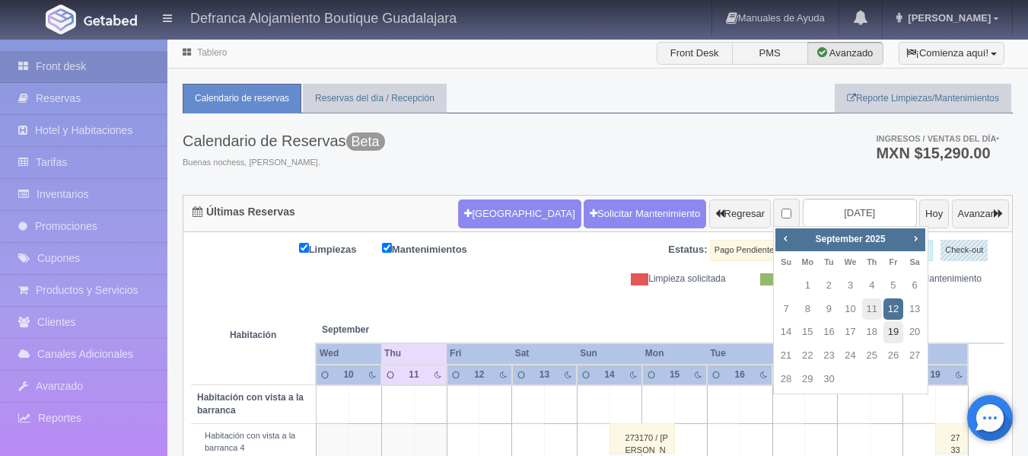
click at [892, 335] on link "19" at bounding box center [894, 332] width 20 height 22
type input "[DATE]"
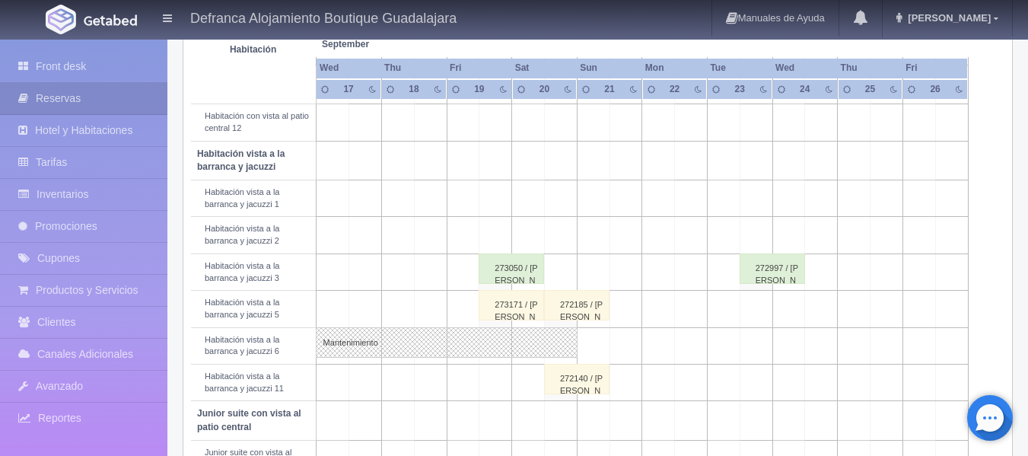
scroll to position [533, 0]
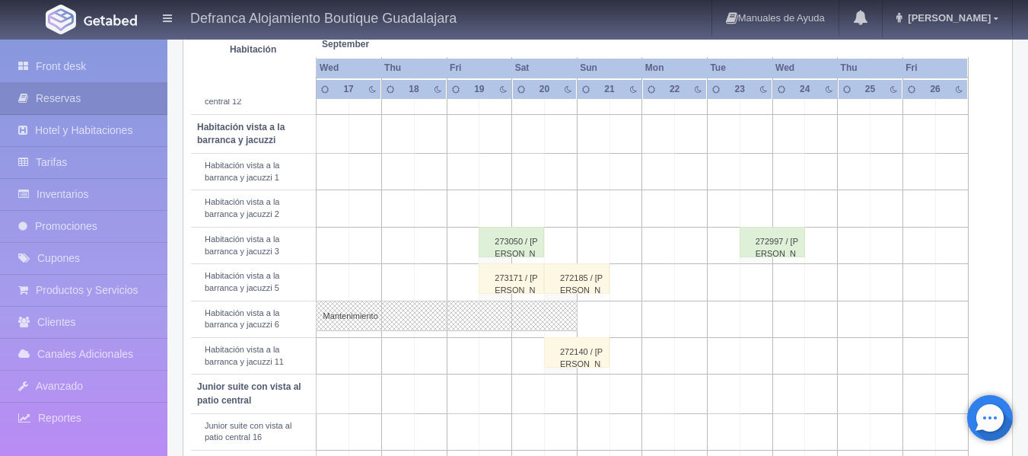
click at [562, 243] on td at bounding box center [560, 245] width 33 height 37
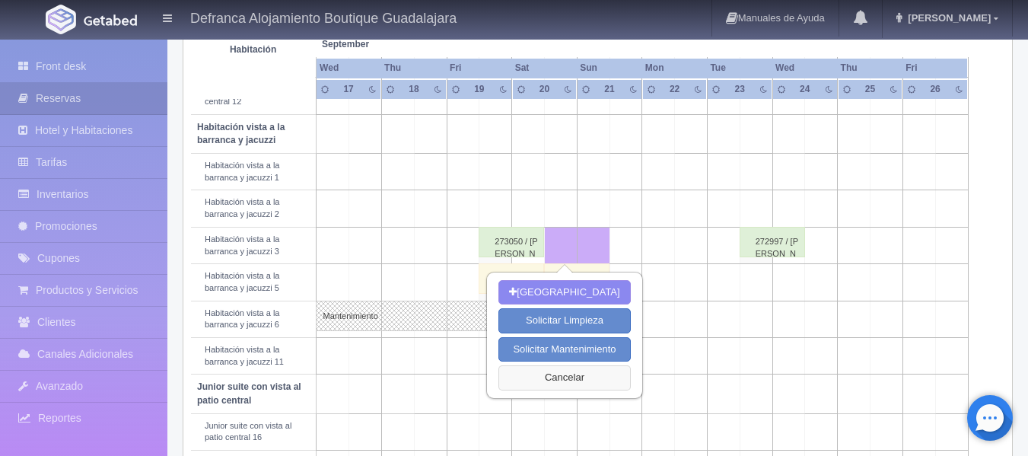
click at [551, 380] on button "Cancelar" at bounding box center [564, 377] width 132 height 25
